Goal: Information Seeking & Learning: Learn about a topic

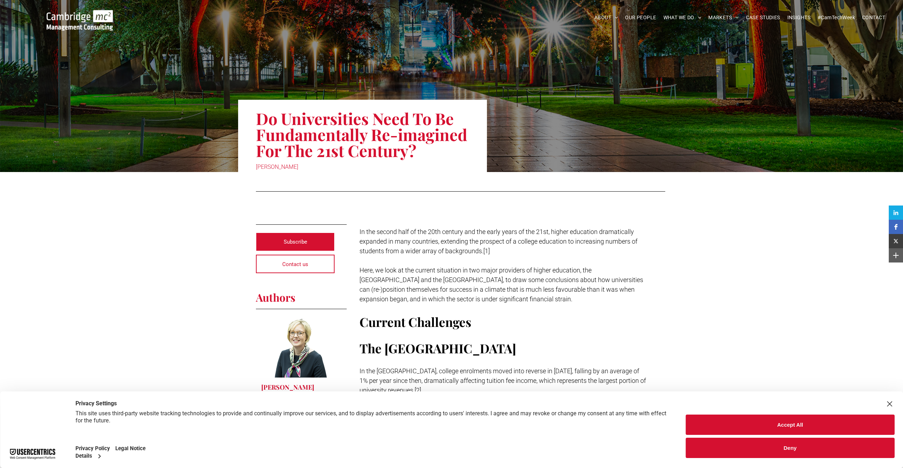
click at [820, 444] on button "Deny" at bounding box center [790, 447] width 209 height 20
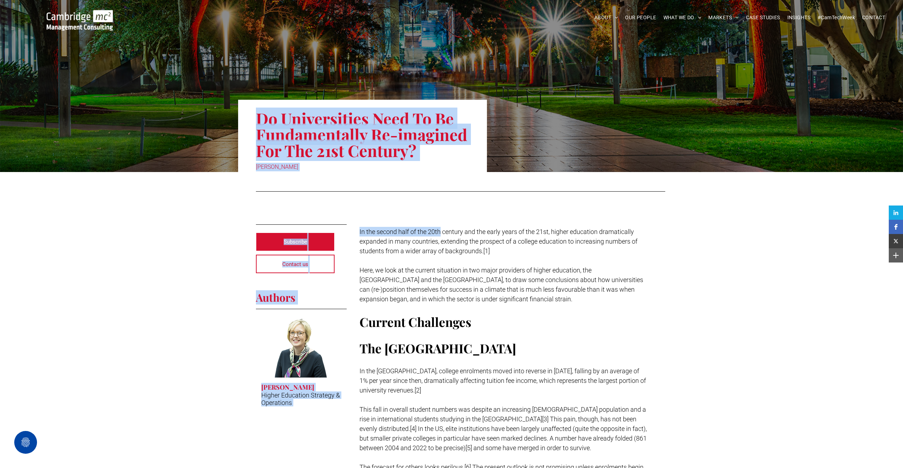
drag, startPoint x: 257, startPoint y: 116, endPoint x: 442, endPoint y: 211, distance: 207.8
drag, startPoint x: 442, startPoint y: 211, endPoint x: 418, endPoint y: 206, distance: 23.9
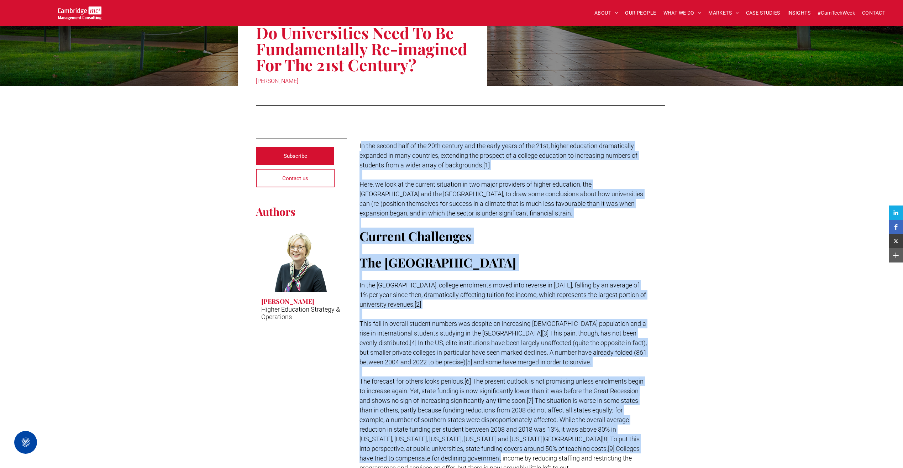
scroll to position [110, 0]
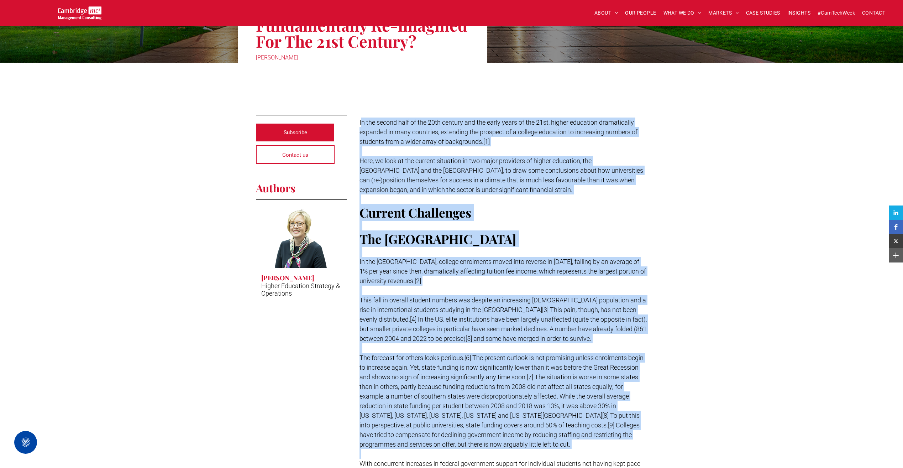
drag, startPoint x: 360, startPoint y: 230, endPoint x: 461, endPoint y: 462, distance: 253.2
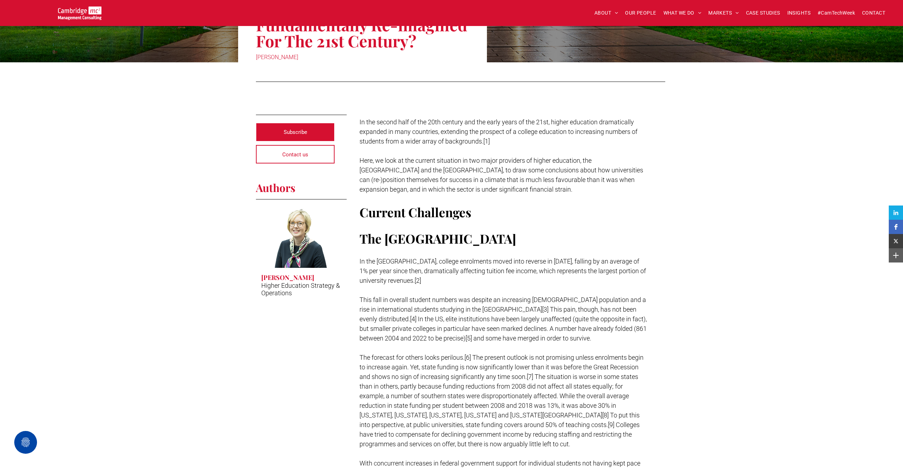
drag, startPoint x: 351, startPoint y: 125, endPoint x: 363, endPoint y: 127, distance: 11.8
drag, startPoint x: 336, startPoint y: 81, endPoint x: 345, endPoint y: 155, distance: 74.6
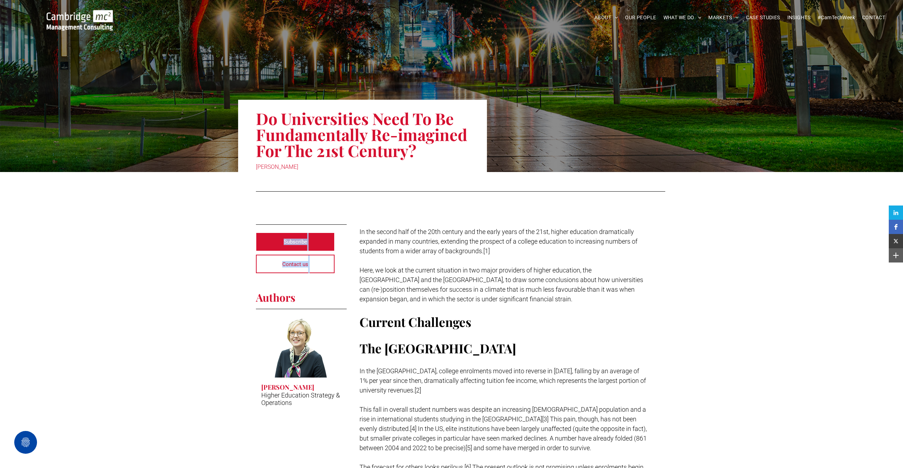
drag, startPoint x: 258, startPoint y: 121, endPoint x: 323, endPoint y: 170, distance: 82.1
click at [323, 170] on div "Do Universities Need To Be Fundamentally Re-imagined For The 21st Century? [PER…" at bounding box center [362, 136] width 249 height 72
drag, startPoint x: 323, startPoint y: 170, endPoint x: 364, endPoint y: 211, distance: 57.9
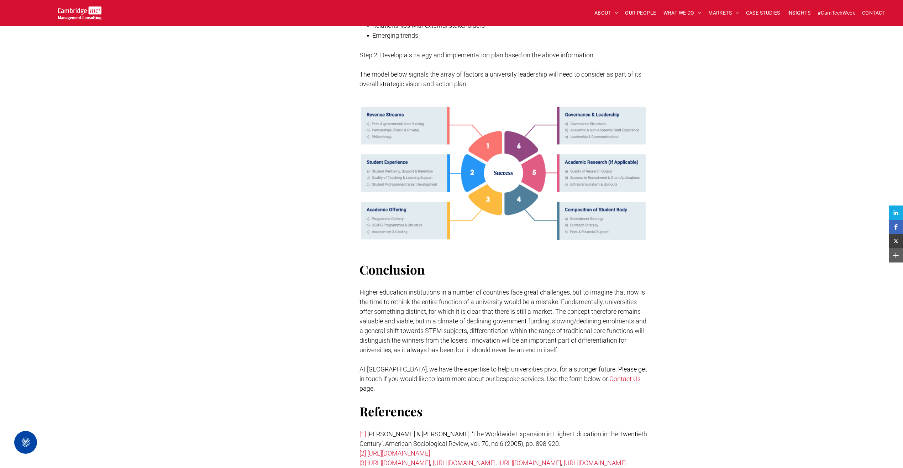
scroll to position [3166, 0]
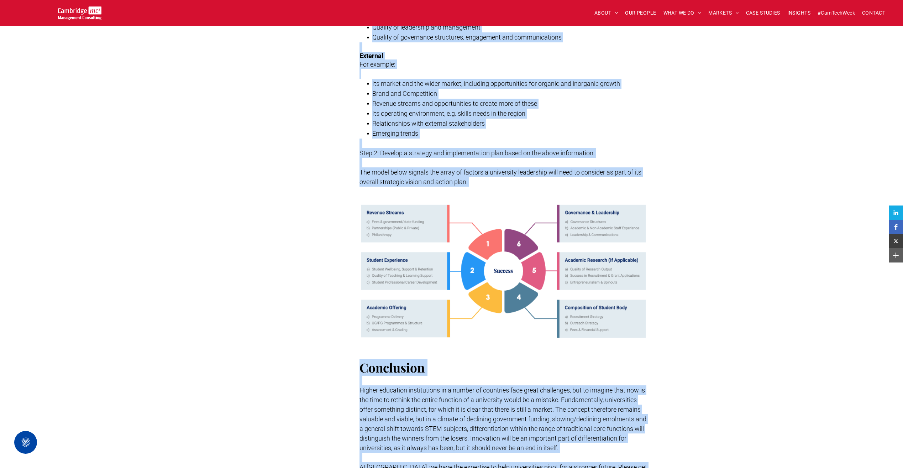
drag, startPoint x: 359, startPoint y: 231, endPoint x: 614, endPoint y: 449, distance: 335.1
copy div "Lo ips dolors amet co adi 78el seddoei tem inc utlab etdol ma ali 08en, admini …"
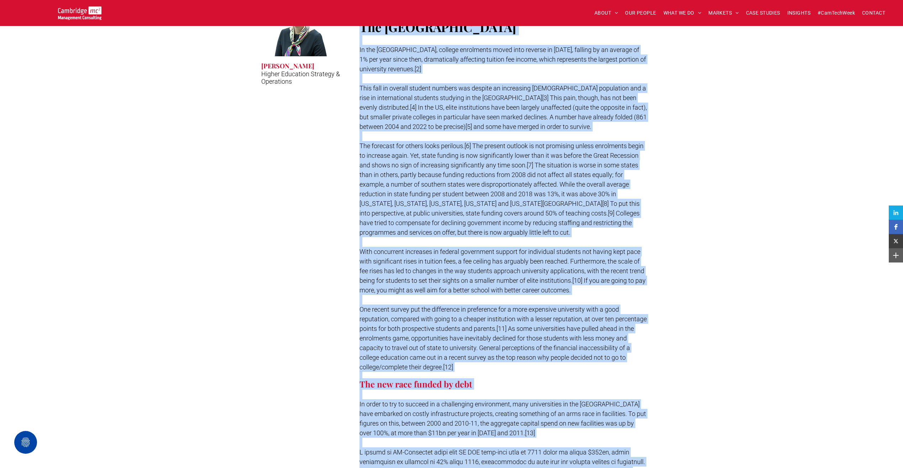
scroll to position [0, 0]
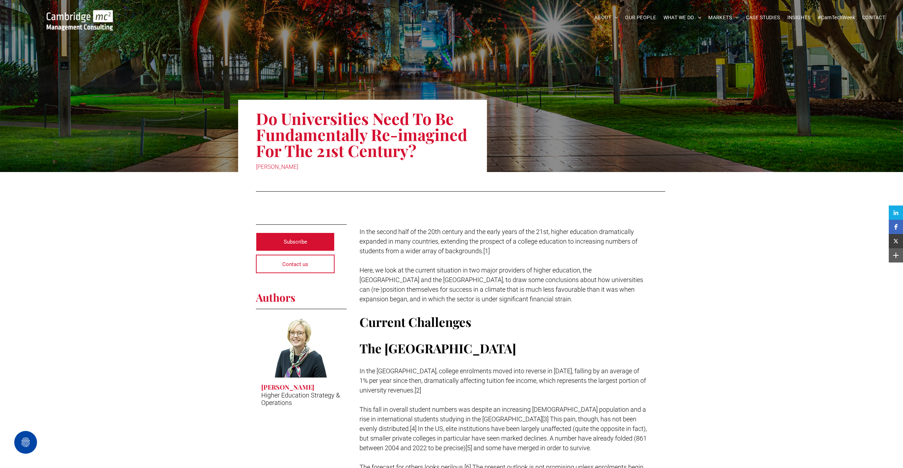
drag, startPoint x: 258, startPoint y: 118, endPoint x: 328, endPoint y: 171, distance: 88.2
click at [328, 171] on div "Do Universities Need To Be Fundamentally Re-imagined For The 21st Century? [PER…" at bounding box center [362, 136] width 249 height 72
drag, startPoint x: 328, startPoint y: 171, endPoint x: 305, endPoint y: 139, distance: 39.7
copy div "Do Universities Need To Be Fundamentally Re-imagined For The 21st Century? [PER…"
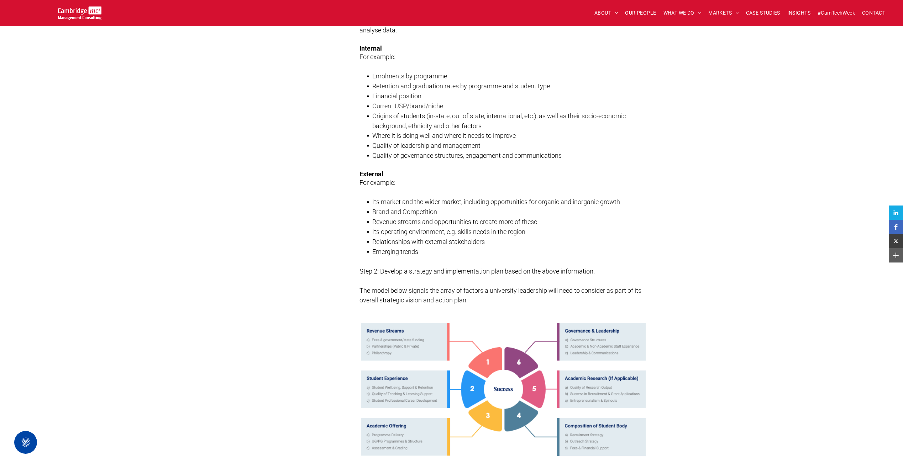
scroll to position [3052, 0]
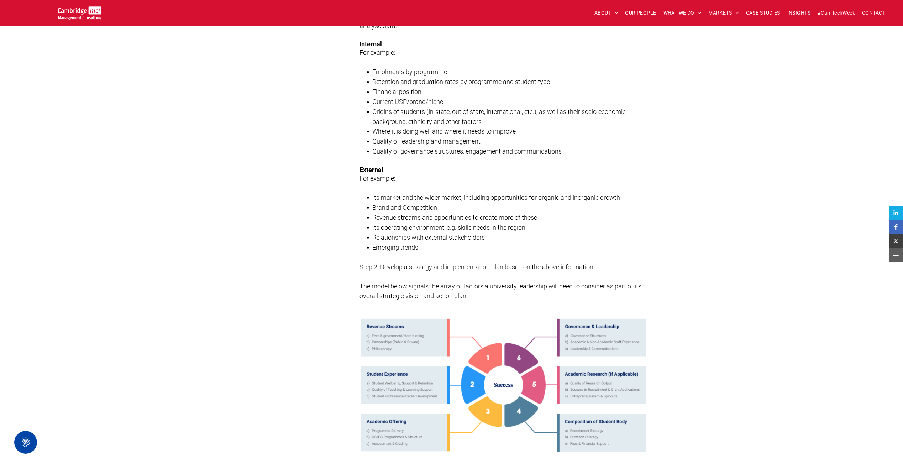
drag, startPoint x: 467, startPoint y: 321, endPoint x: 454, endPoint y: 324, distance: 12.7
drag, startPoint x: 454, startPoint y: 324, endPoint x: 427, endPoint y: 338, distance: 30.2
drag, startPoint x: 427, startPoint y: 338, endPoint x: 494, endPoint y: 344, distance: 66.8
drag, startPoint x: 494, startPoint y: 344, endPoint x: 431, endPoint y: 339, distance: 62.8
drag, startPoint x: 431, startPoint y: 339, endPoint x: 576, endPoint y: 338, distance: 144.5
